Goal: Task Accomplishment & Management: Use online tool/utility

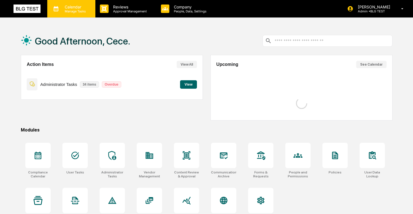
click at [71, 12] on p "Manage Tasks" at bounding box center [74, 11] width 28 height 4
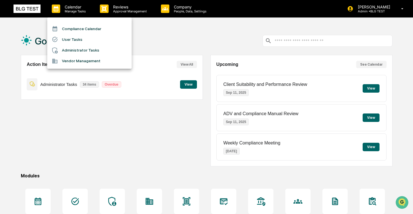
click at [72, 37] on li "User Tasks" at bounding box center [89, 39] width 84 height 11
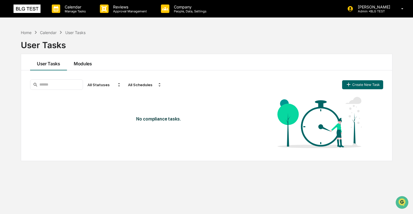
click at [73, 59] on button "Modules" at bounding box center [83, 62] width 32 height 16
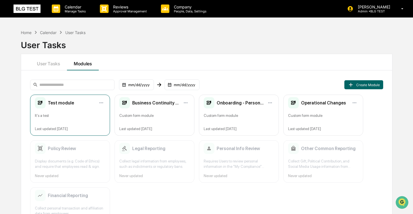
click at [65, 109] on div "Test module It's a test Last updated [DATE]" at bounding box center [70, 115] width 80 height 41
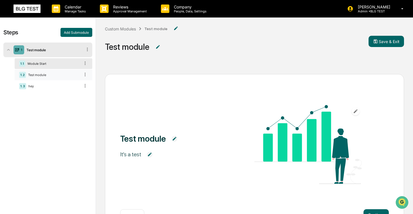
click at [43, 74] on div "Test module" at bounding box center [53, 75] width 54 height 4
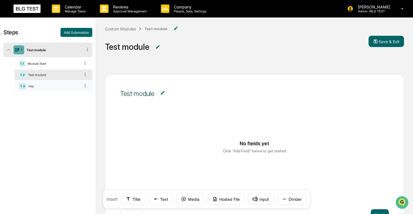
click at [47, 85] on div "hey" at bounding box center [53, 86] width 54 height 4
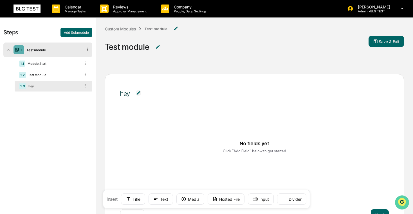
click at [401, 204] on icon "Open customer support" at bounding box center [402, 209] width 14 height 14
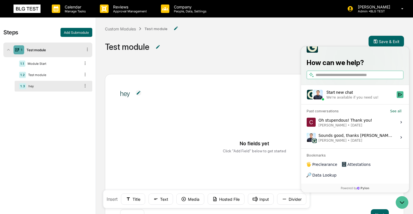
click at [355, 100] on div "We're available if you need us!" at bounding box center [352, 97] width 52 height 5
click at [397, 98] on button "Start new chat We're available if you need us!" at bounding box center [400, 94] width 7 height 7
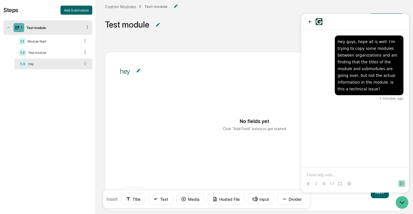
scroll to position [38, 0]
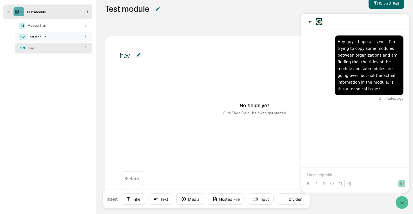
click at [53, 35] on div "Test module" at bounding box center [53, 37] width 54 height 4
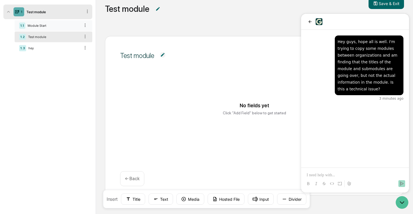
click at [52, 26] on div "Module Start" at bounding box center [52, 26] width 55 height 4
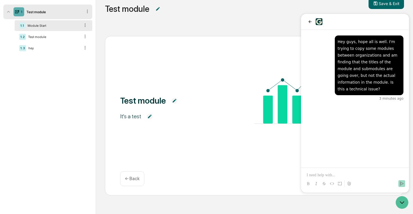
scroll to position [0, 0]
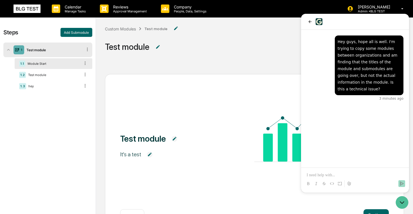
click at [35, 10] on img at bounding box center [27, 9] width 27 height 8
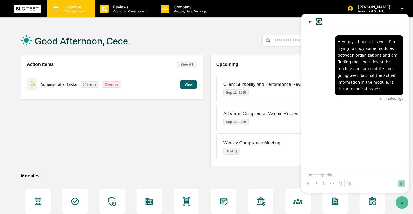
click at [76, 6] on p "Calendar" at bounding box center [74, 7] width 28 height 5
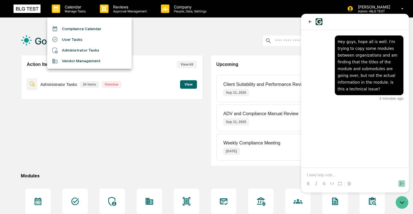
click at [237, 20] on div at bounding box center [206, 107] width 413 height 214
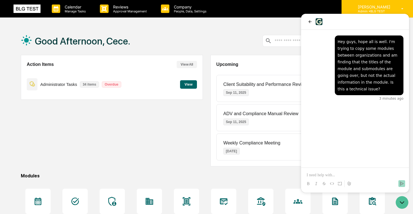
click at [387, 6] on p "[PERSON_NAME]" at bounding box center [373, 7] width 40 height 5
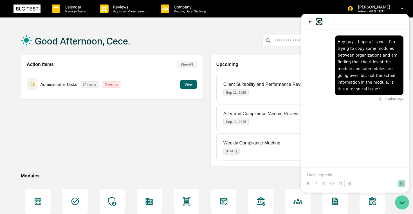
click at [405, 200] on icon "Open customer support" at bounding box center [402, 202] width 14 height 14
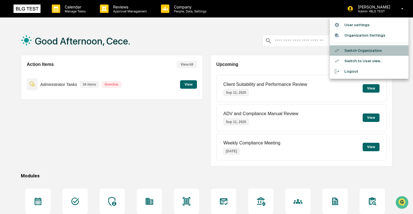
click at [370, 49] on li "Switch Organization" at bounding box center [369, 50] width 79 height 10
